Goal: Task Accomplishment & Management: Use online tool/utility

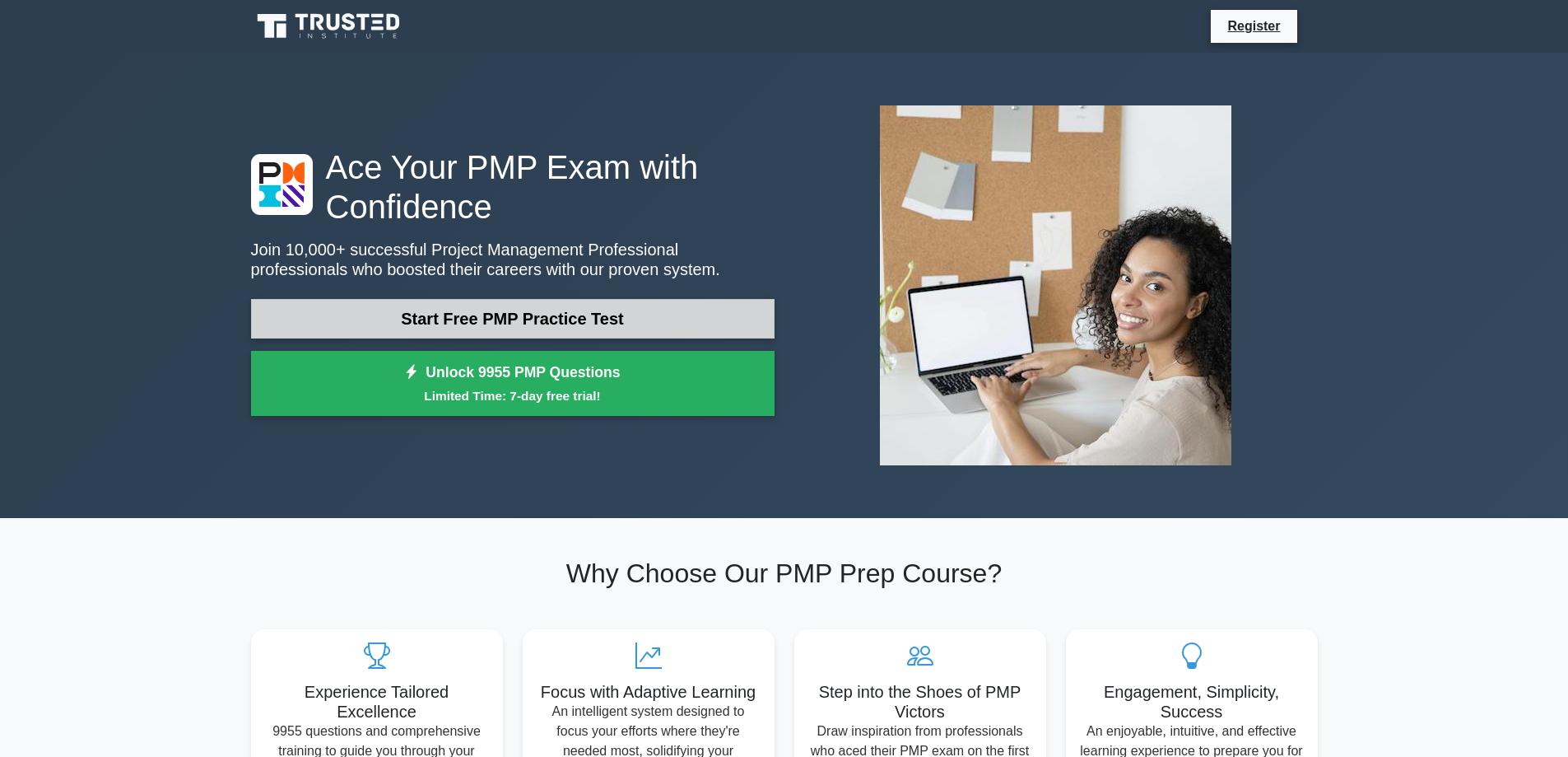
click at [486, 307] on link "Start Free PMP Practice Test" at bounding box center [513, 319] width 524 height 40
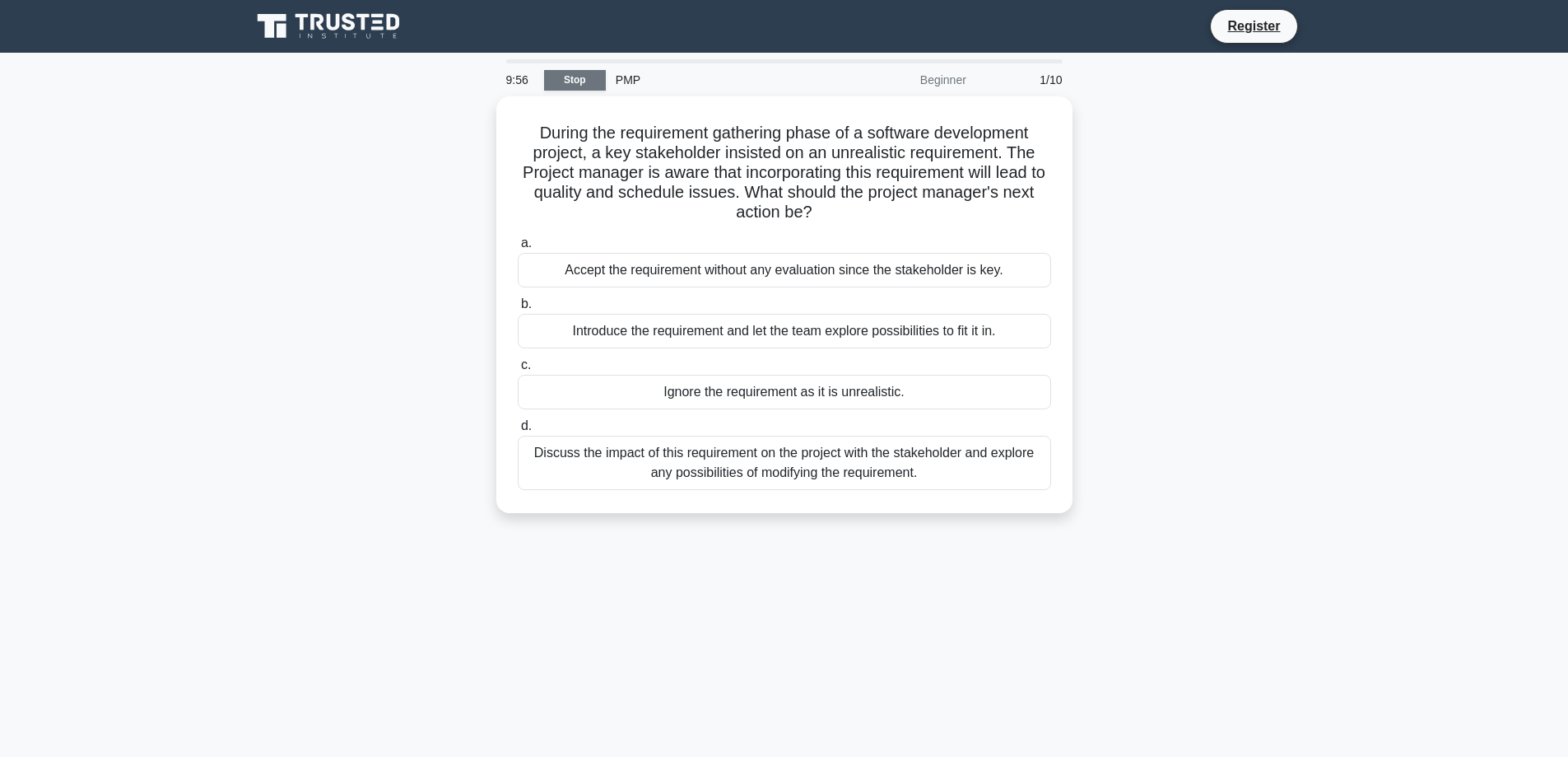
click at [577, 79] on link "Stop" at bounding box center [574, 80] width 62 height 20
